Goal: Information Seeking & Learning: Learn about a topic

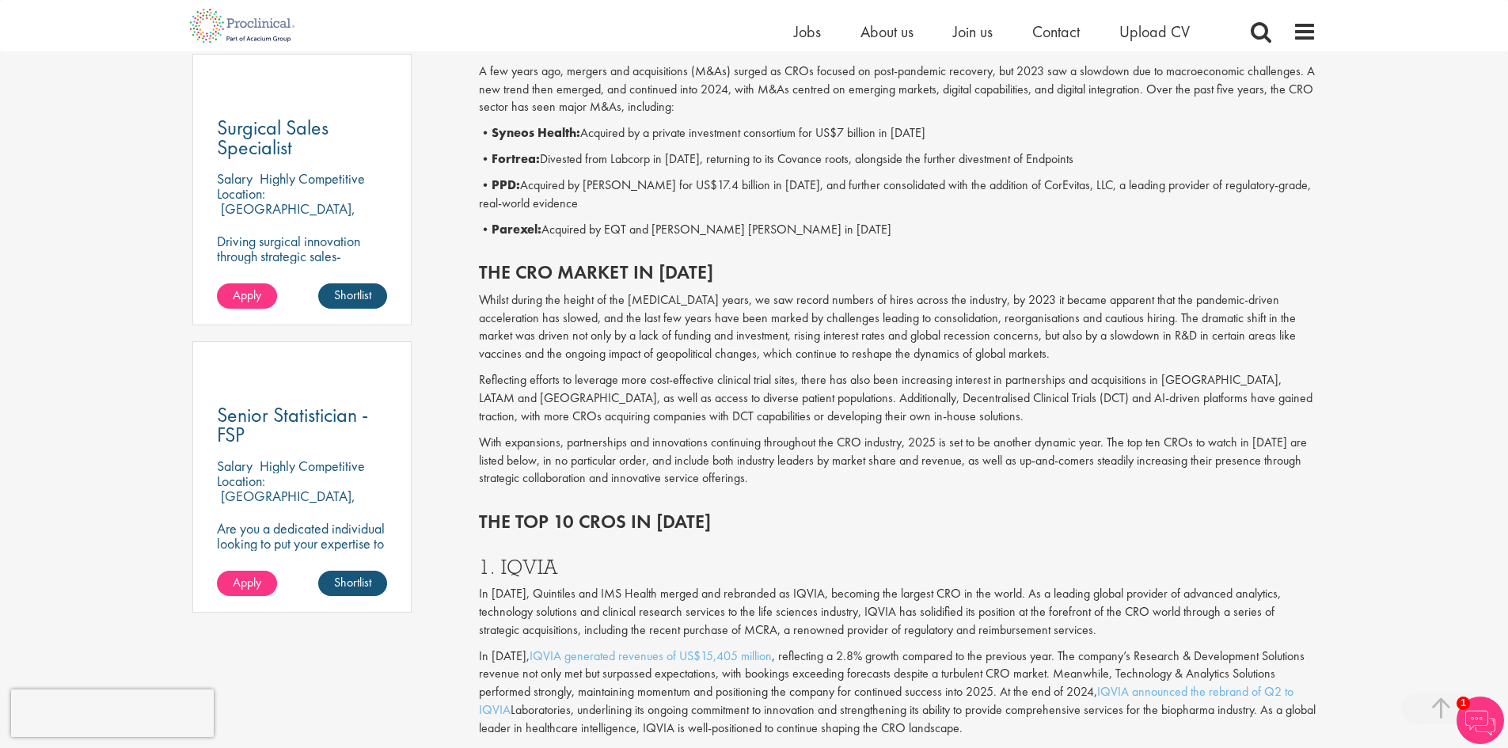
scroll to position [898, 0]
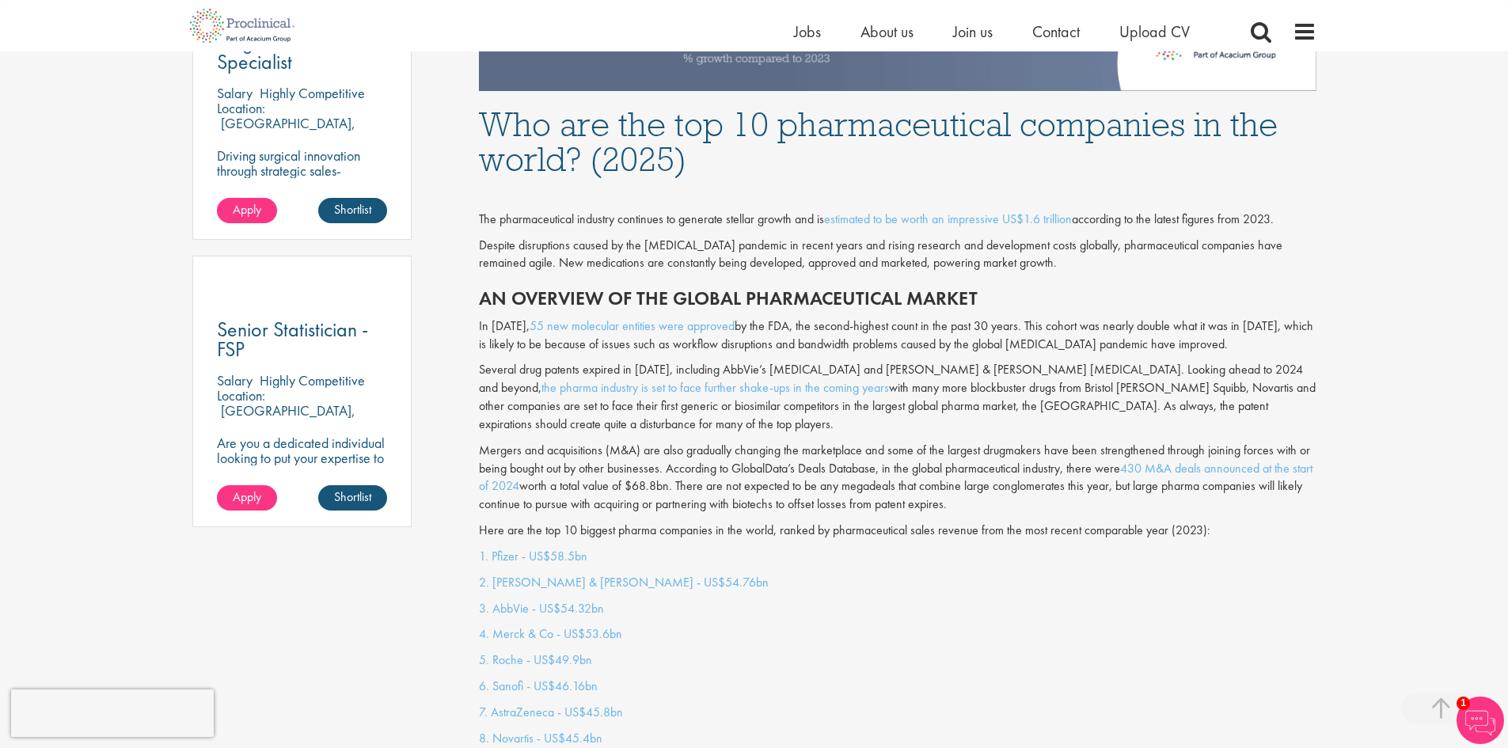
scroll to position [982, 0]
click at [959, 220] on link "estimated to be worth an impressive US$1.6 trillion" at bounding box center [948, 219] width 248 height 17
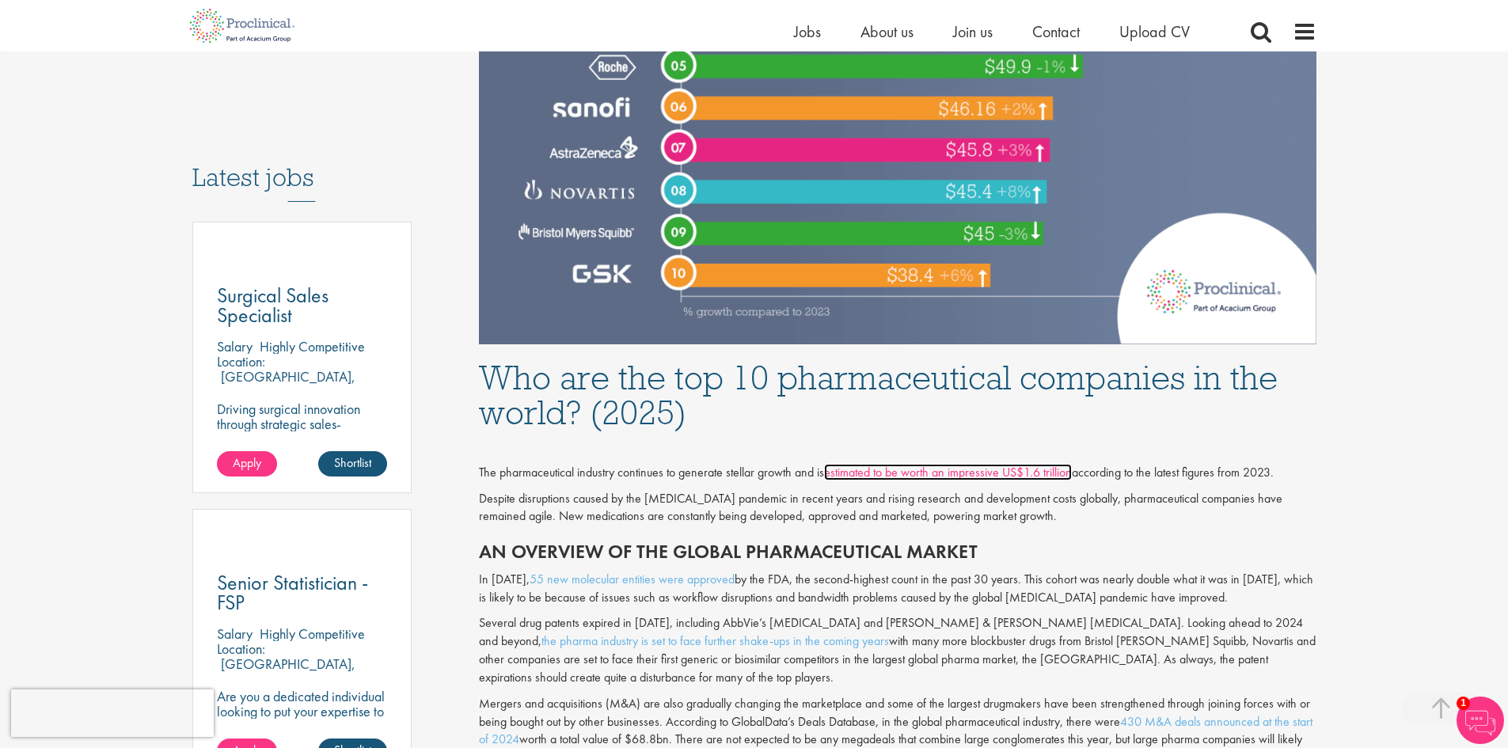
scroll to position [708, 0]
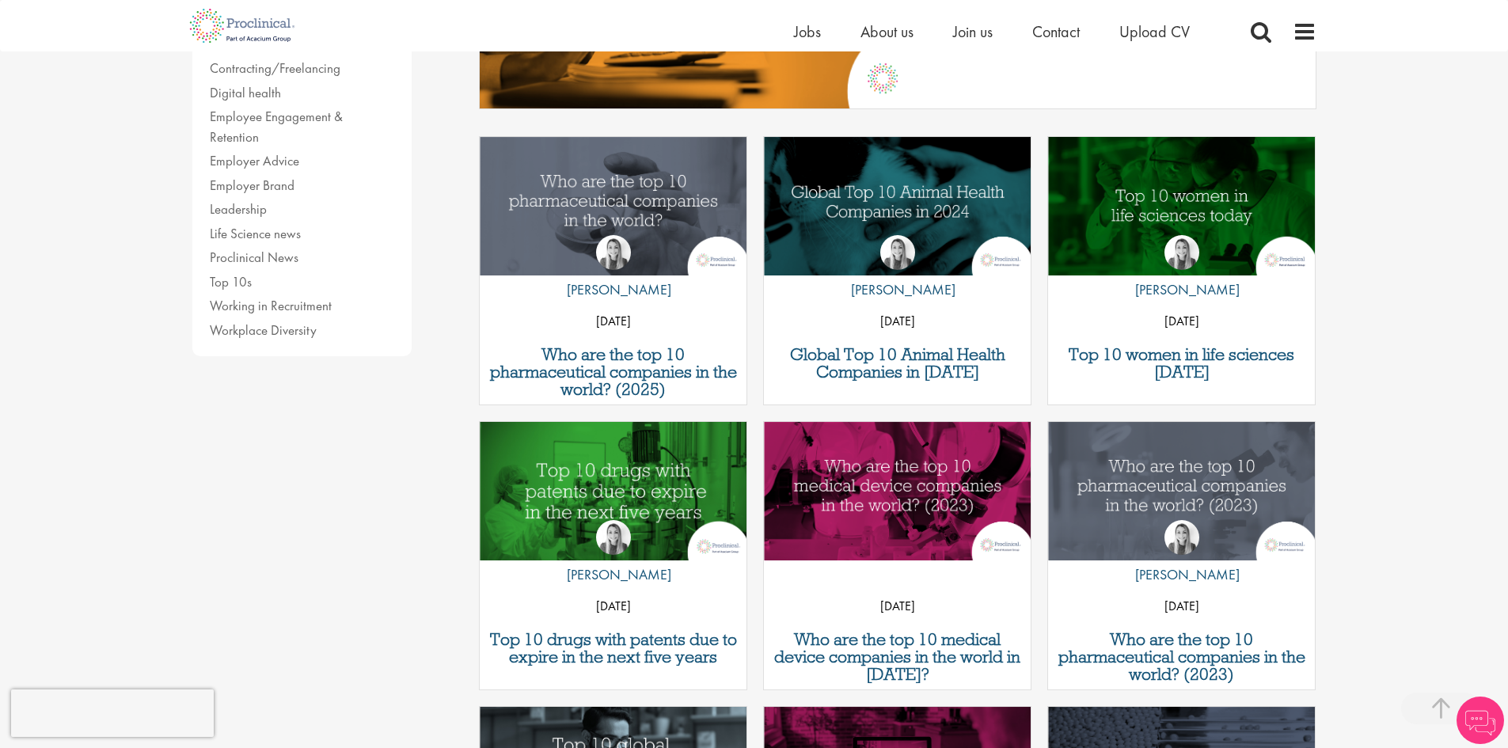
scroll to position [443, 0]
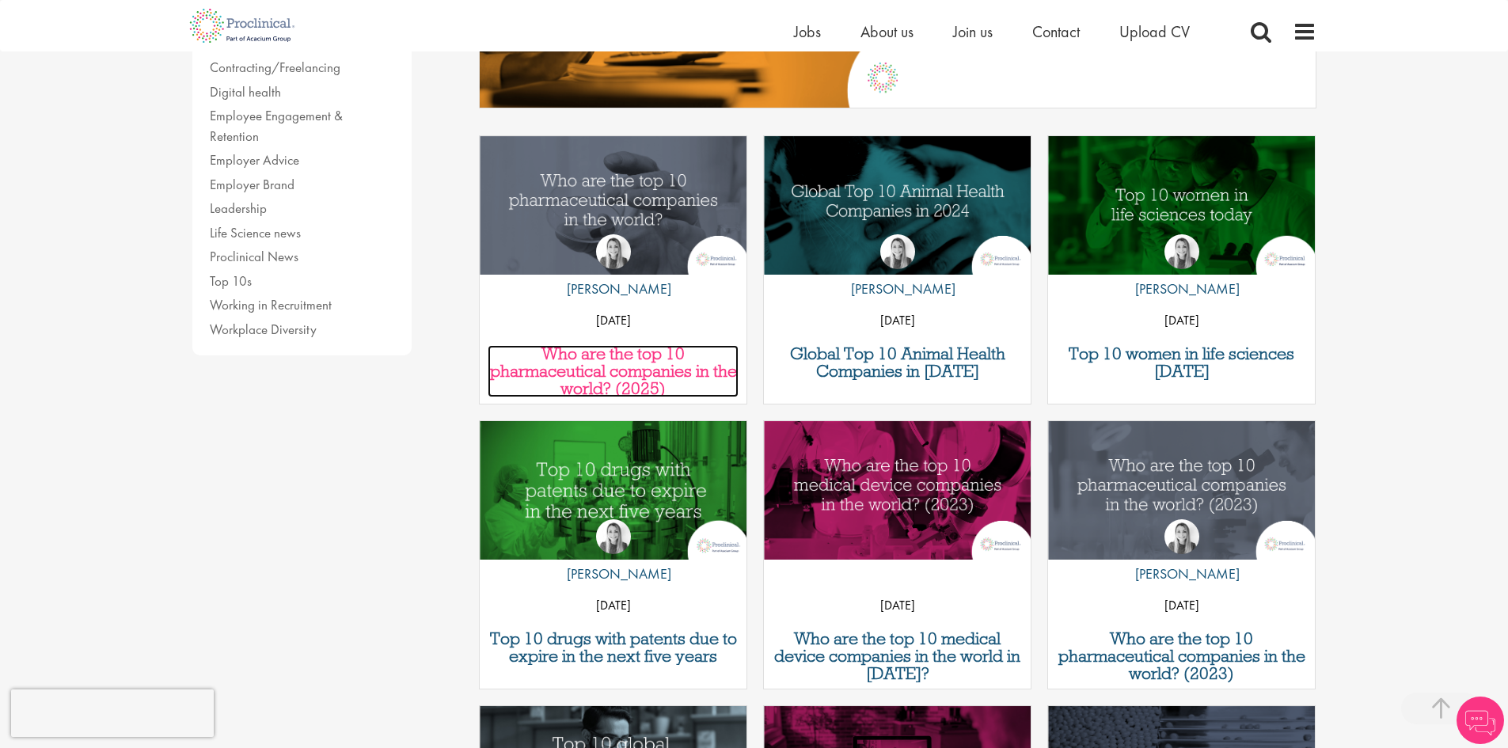
click at [662, 354] on h3 "Who are the top 10 pharmaceutical companies in the world? (2025)" at bounding box center [613, 371] width 251 height 52
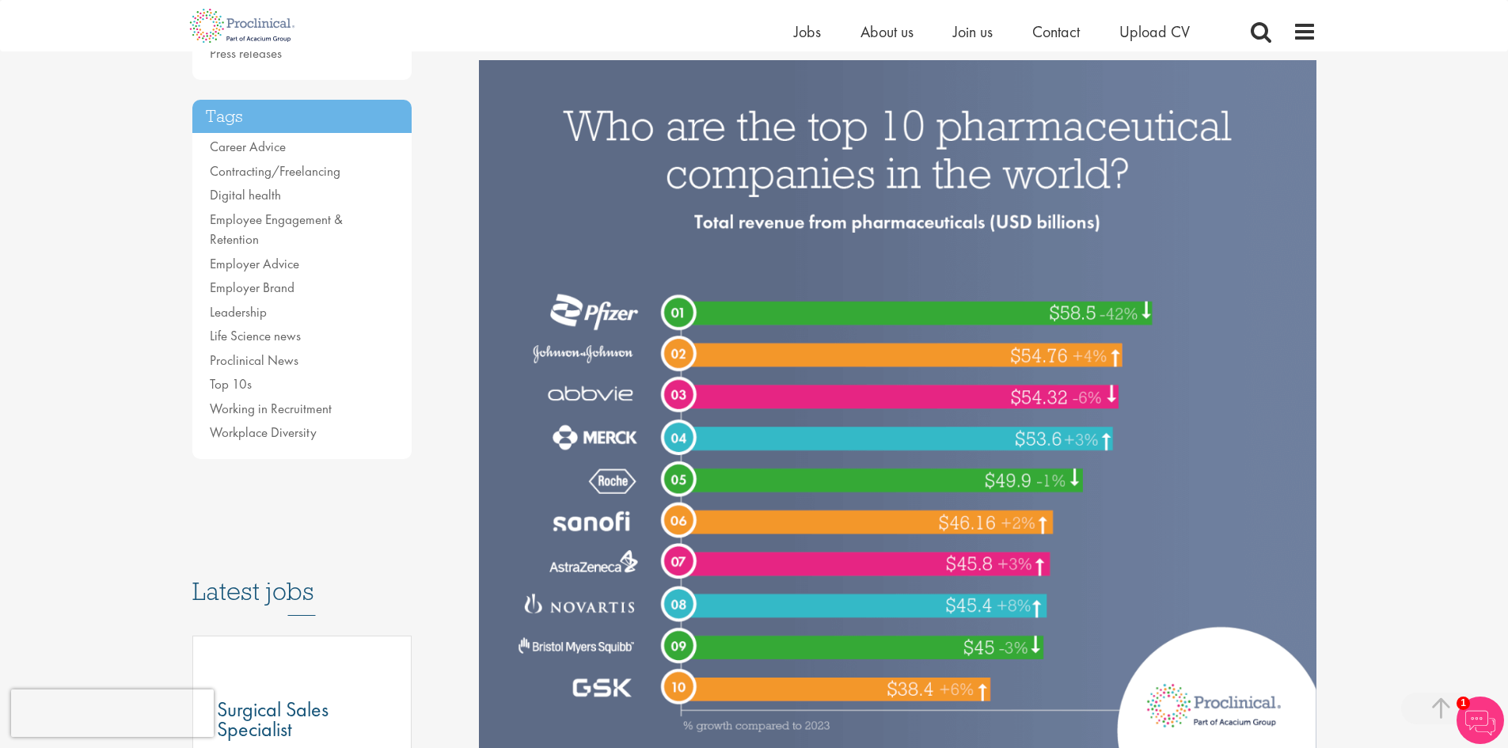
scroll to position [319, 0]
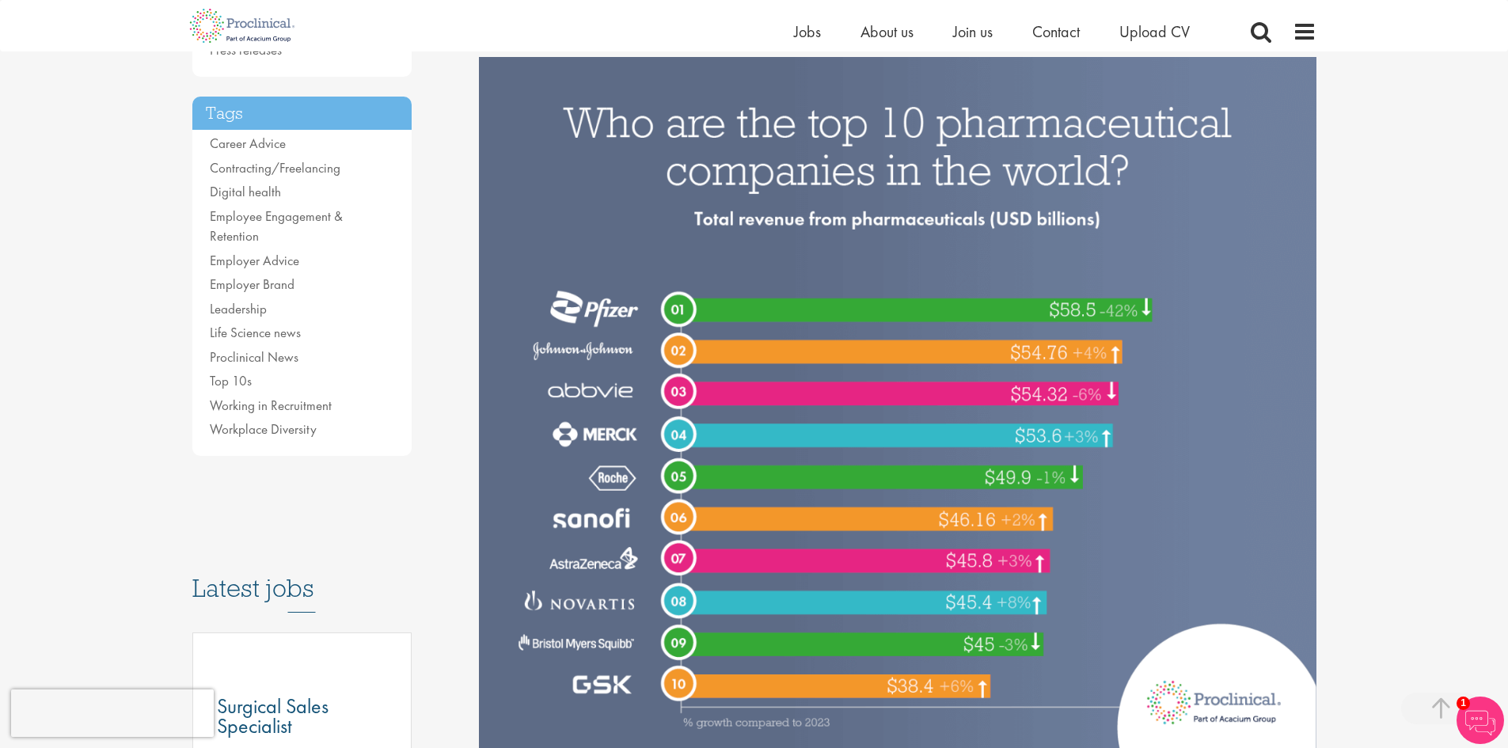
click at [450, 104] on div "Content types Quizzes Blogs Guidebooks & Reports Videos Infographics Case studi…" at bounding box center [323, 532] width 287 height 1349
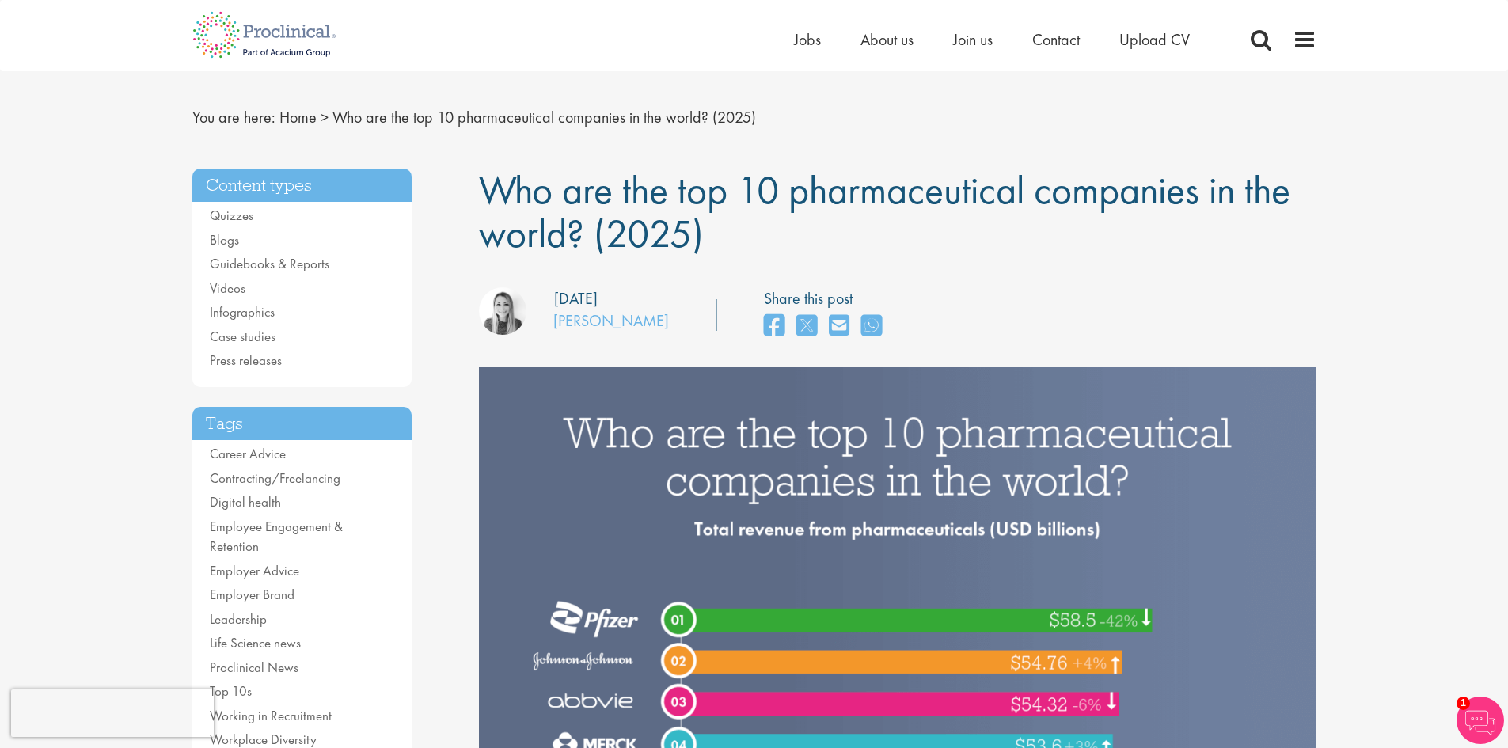
scroll to position [0, 0]
